Goal: Information Seeking & Learning: Learn about a topic

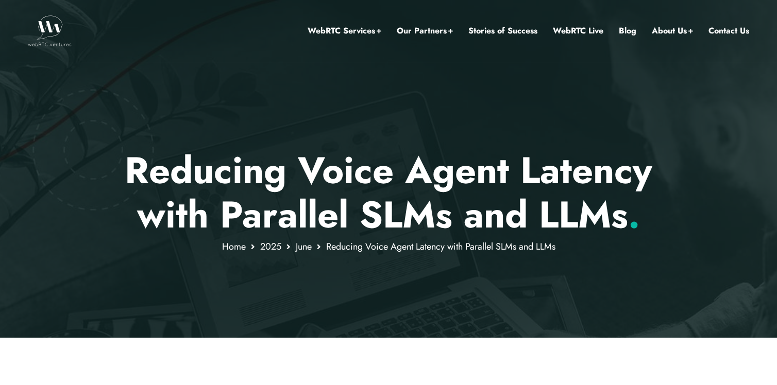
drag, startPoint x: 404, startPoint y: 120, endPoint x: 356, endPoint y: 281, distance: 167.9
click at [356, 280] on div at bounding box center [388, 169] width 777 height 338
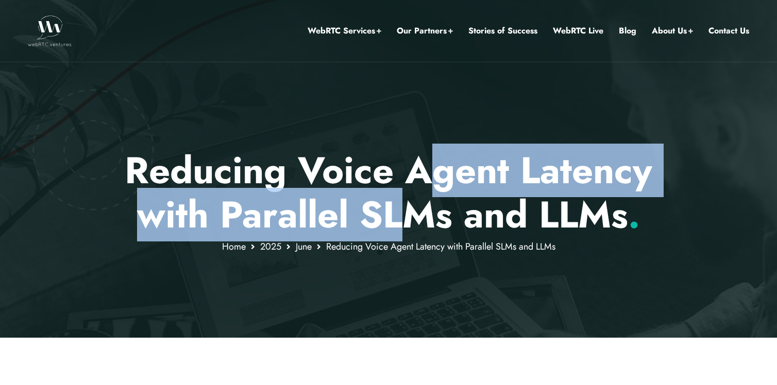
drag, startPoint x: 435, startPoint y: 151, endPoint x: 397, endPoint y: 216, distance: 74.6
click at [397, 216] on p "Reducing Voice Agent Latency with Parallel SLMs and LLMs ." at bounding box center [388, 192] width 603 height 89
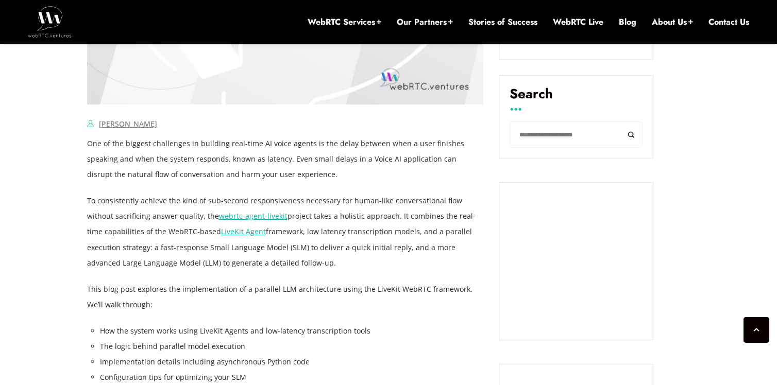
scroll to position [621, 0]
drag, startPoint x: 284, startPoint y: 231, endPoint x: 312, endPoint y: 264, distance: 43.5
click at [312, 264] on p "To consistently achieve the kind of sub-second responsiveness necessary for hum…" at bounding box center [285, 230] width 397 height 77
drag, startPoint x: 312, startPoint y: 264, endPoint x: 286, endPoint y: 236, distance: 38.3
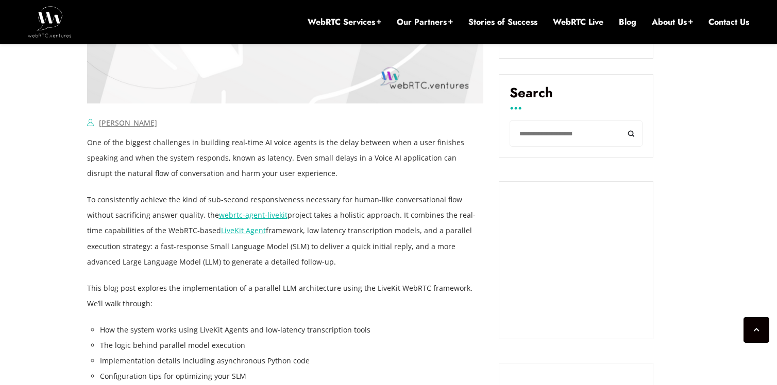
click at [286, 236] on p "To consistently achieve the kind of sub-second responsiveness necessary for hum…" at bounding box center [285, 230] width 397 height 77
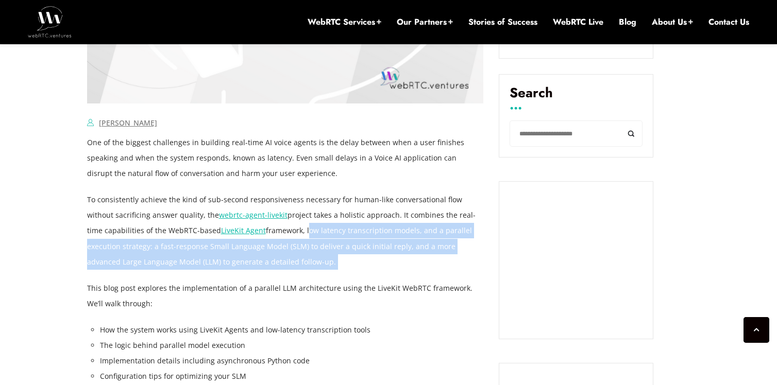
drag, startPoint x: 286, startPoint y: 236, endPoint x: 313, endPoint y: 266, distance: 40.2
click at [313, 266] on p "To consistently achieve the kind of sub-second responsiveness necessary for hum…" at bounding box center [285, 230] width 397 height 77
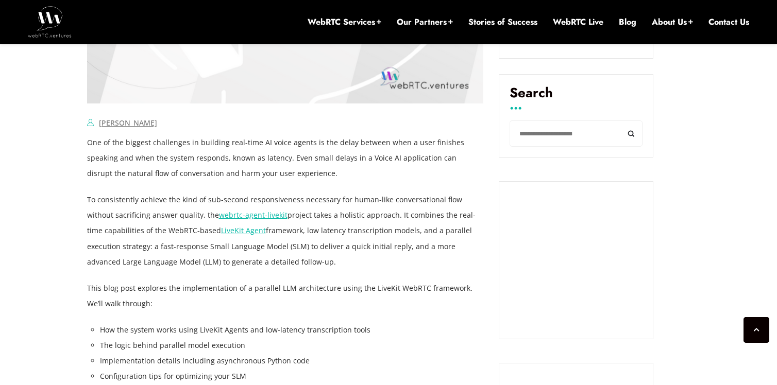
drag, startPoint x: 308, startPoint y: 265, endPoint x: 291, endPoint y: 222, distance: 46.5
click at [292, 224] on p "To consistently achieve the kind of sub-second responsiveness necessary for hum…" at bounding box center [285, 230] width 397 height 77
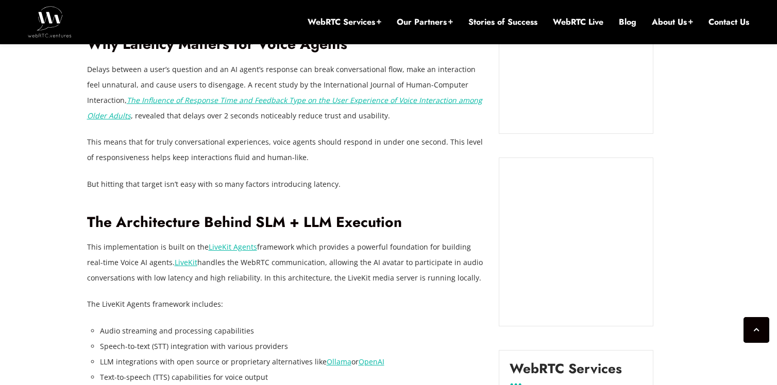
scroll to position [1104, 0]
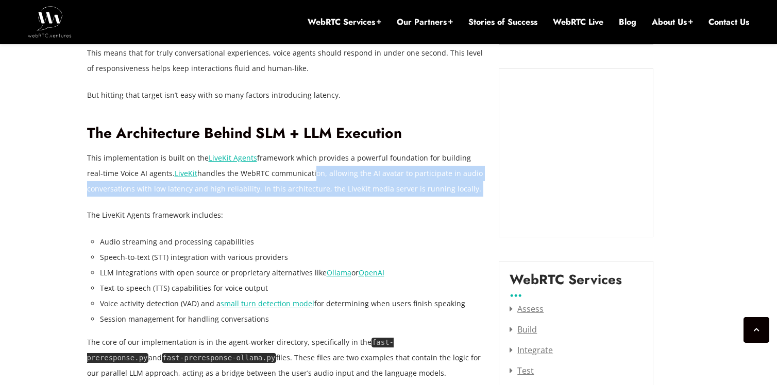
drag, startPoint x: 296, startPoint y: 167, endPoint x: 312, endPoint y: 200, distance: 36.6
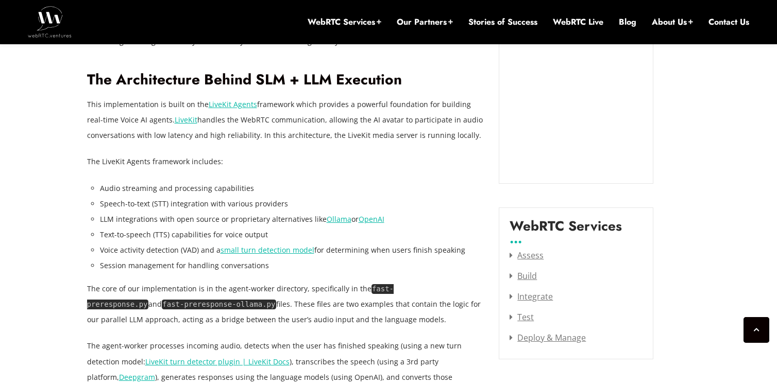
scroll to position [1172, 0]
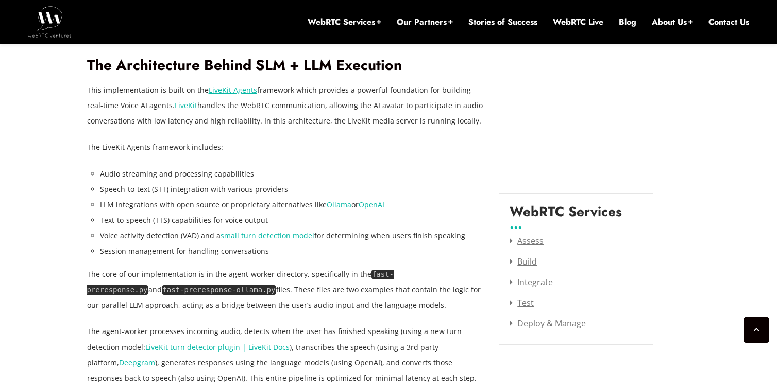
click at [312, 200] on li "LLM integrations with open source or proprietary alternatives like Ollama or Op…" at bounding box center [292, 204] width 384 height 15
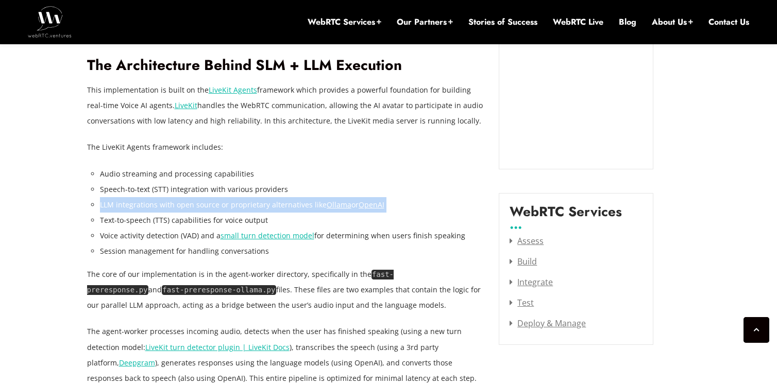
click at [312, 200] on li "LLM integrations with open source or proprietary alternatives like Ollama or Op…" at bounding box center [292, 204] width 384 height 15
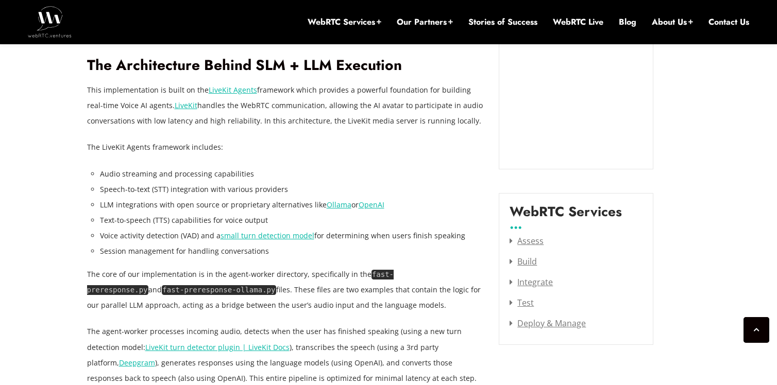
click at [271, 202] on li "LLM integrations with open source or proprietary alternatives like Ollama or Op…" at bounding box center [292, 204] width 384 height 15
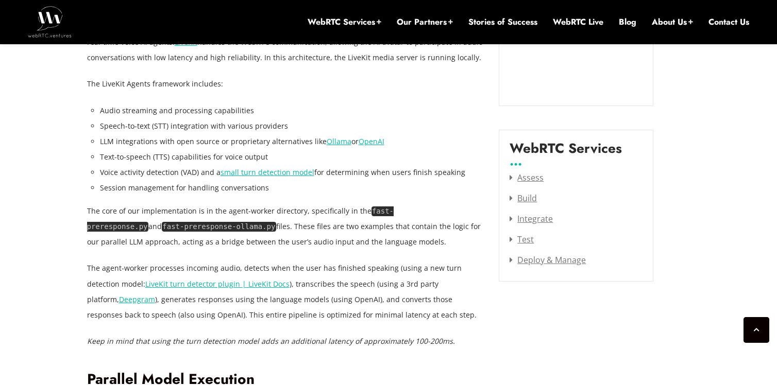
scroll to position [1241, 0]
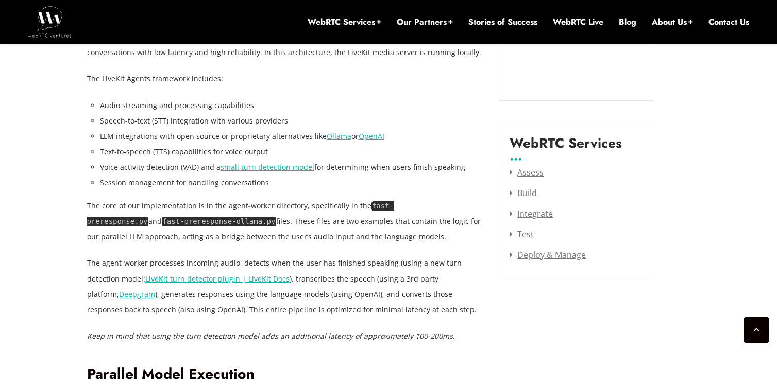
click at [249, 168] on link "small turn detection model" at bounding box center [268, 167] width 94 height 10
click at [120, 200] on p "The core of our implementation is in the agent-worker directory, specifically i…" at bounding box center [285, 221] width 397 height 46
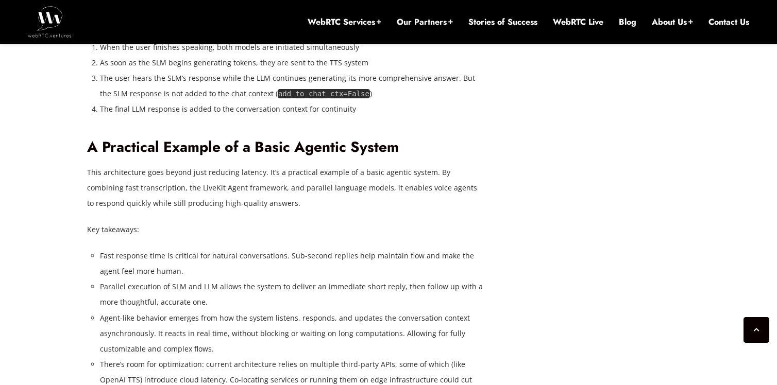
scroll to position [2660, 0]
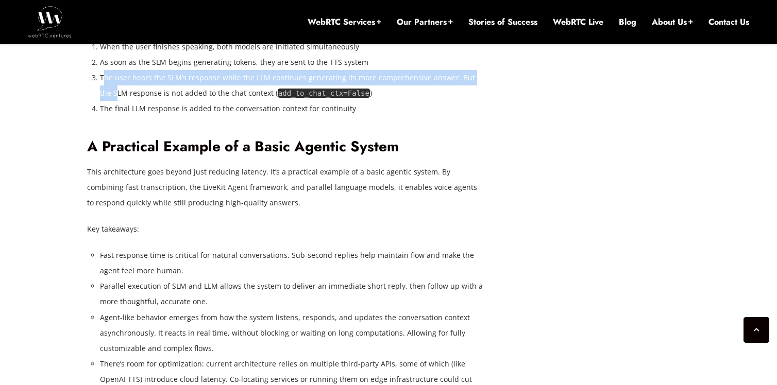
drag, startPoint x: 105, startPoint y: 224, endPoint x: 105, endPoint y: 233, distance: 9.3
click at [105, 101] on li "The user hears the SLM’s response while the LLM continues generating its more c…" at bounding box center [292, 85] width 384 height 31
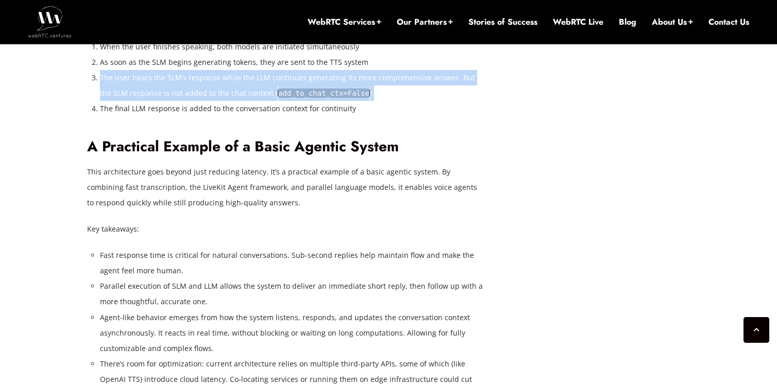
drag, startPoint x: 98, startPoint y: 228, endPoint x: 92, endPoint y: 265, distance: 38.0
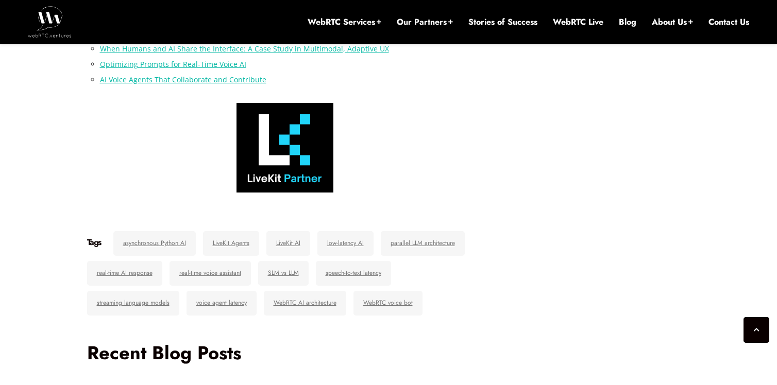
scroll to position [3902, 0]
